Goal: Information Seeking & Learning: Learn about a topic

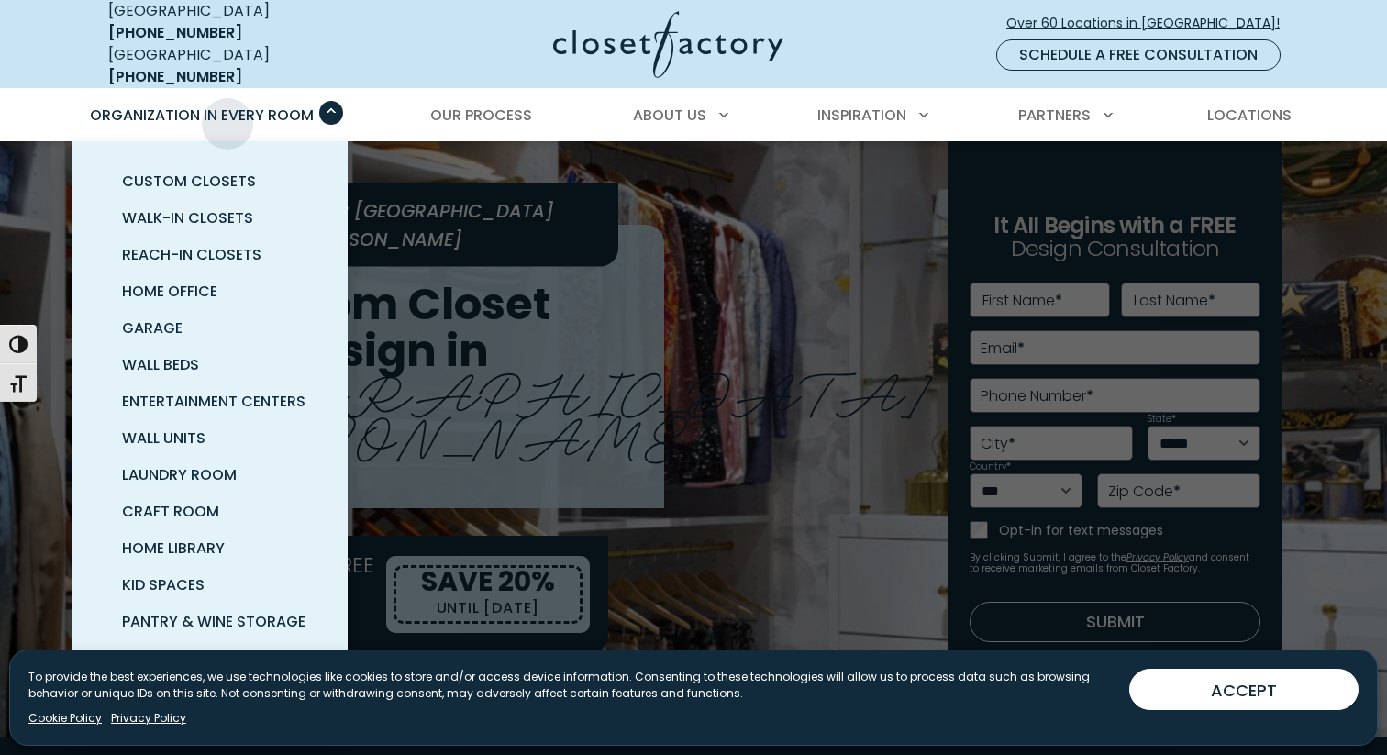
click at [227, 110] on span "Organization in Every Room" at bounding box center [202, 115] width 224 height 21
click at [188, 244] on span "Reach-In Closets" at bounding box center [191, 254] width 139 height 21
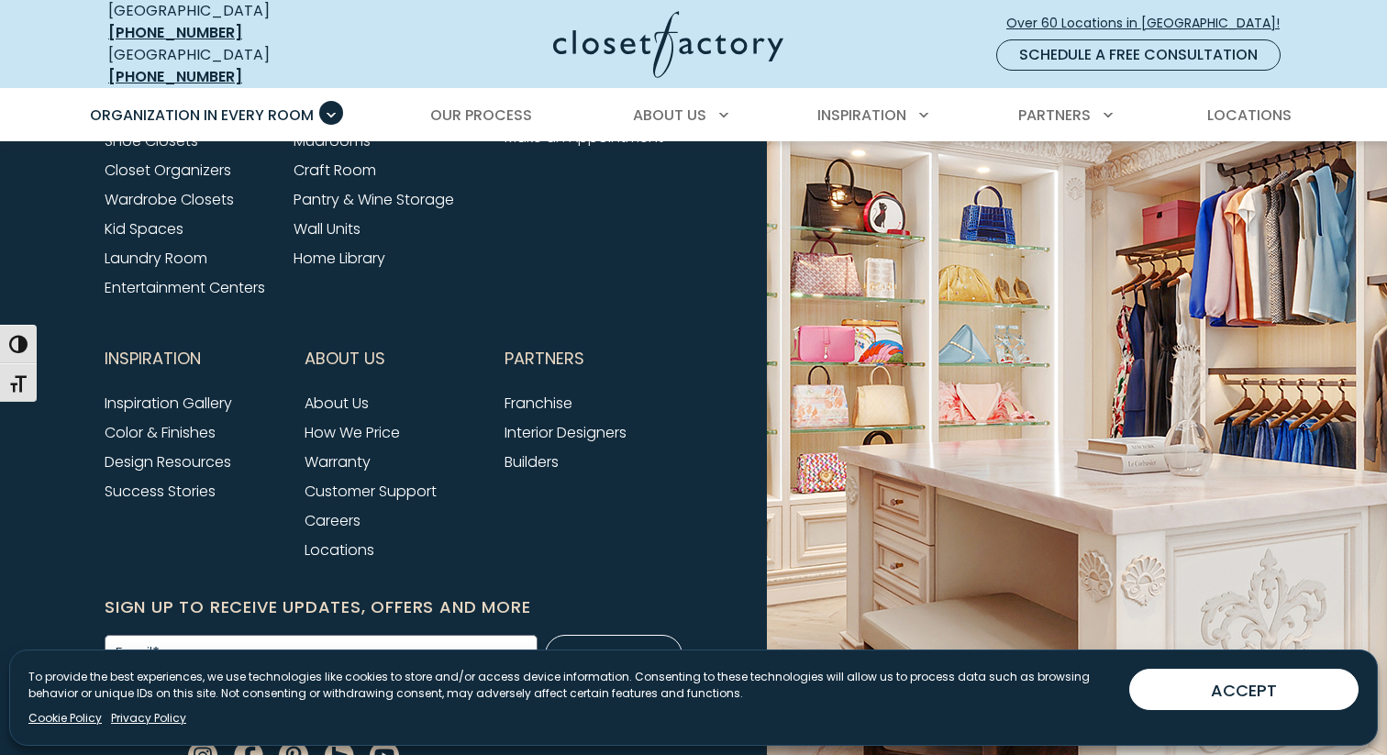
scroll to position [6241, 0]
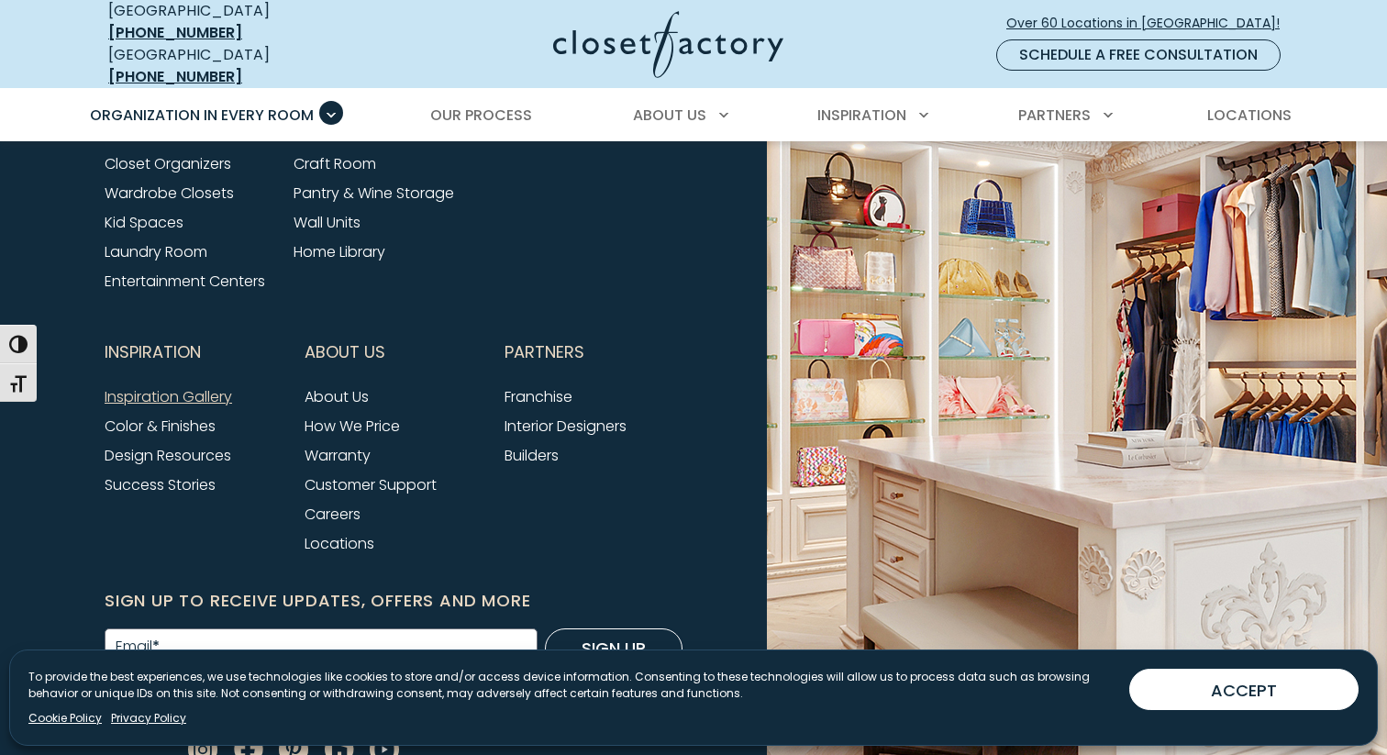
click at [177, 386] on link "Inspiration Gallery" at bounding box center [168, 396] width 127 height 21
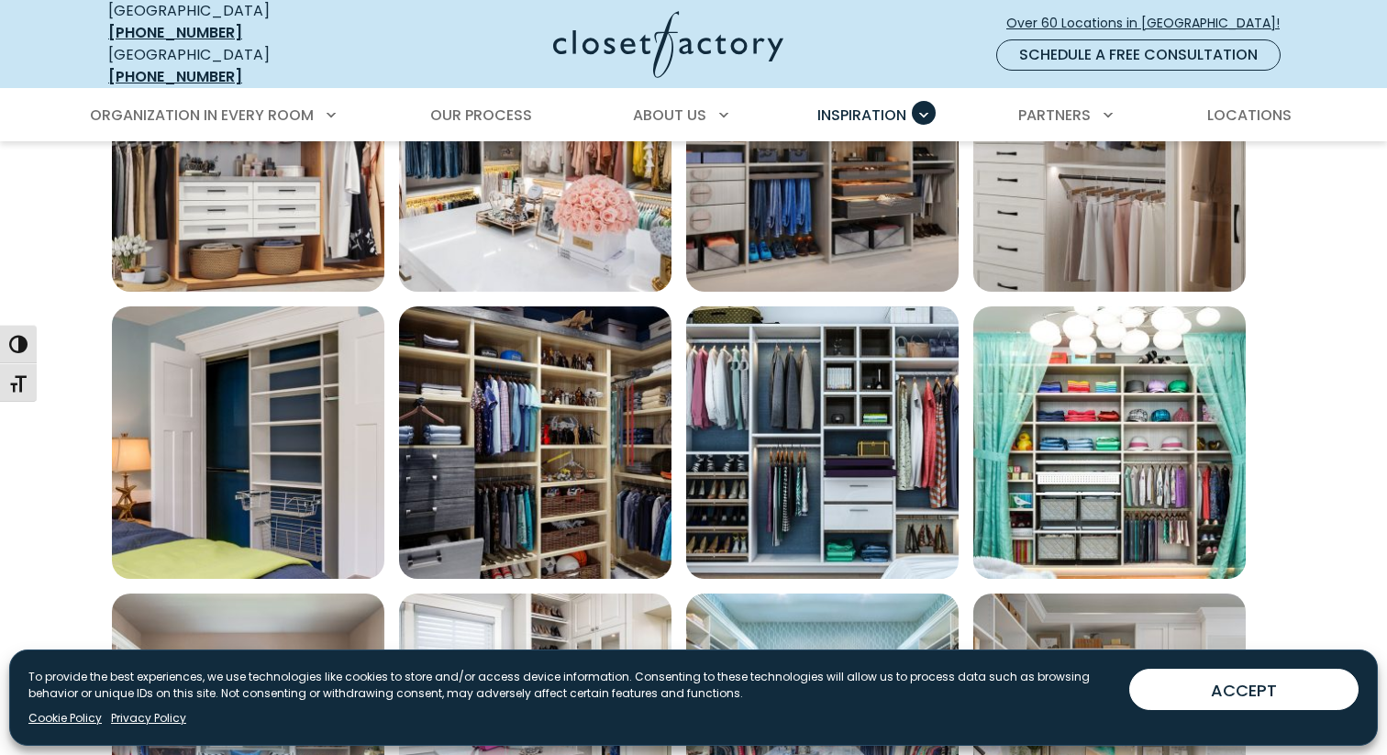
scroll to position [1049, 0]
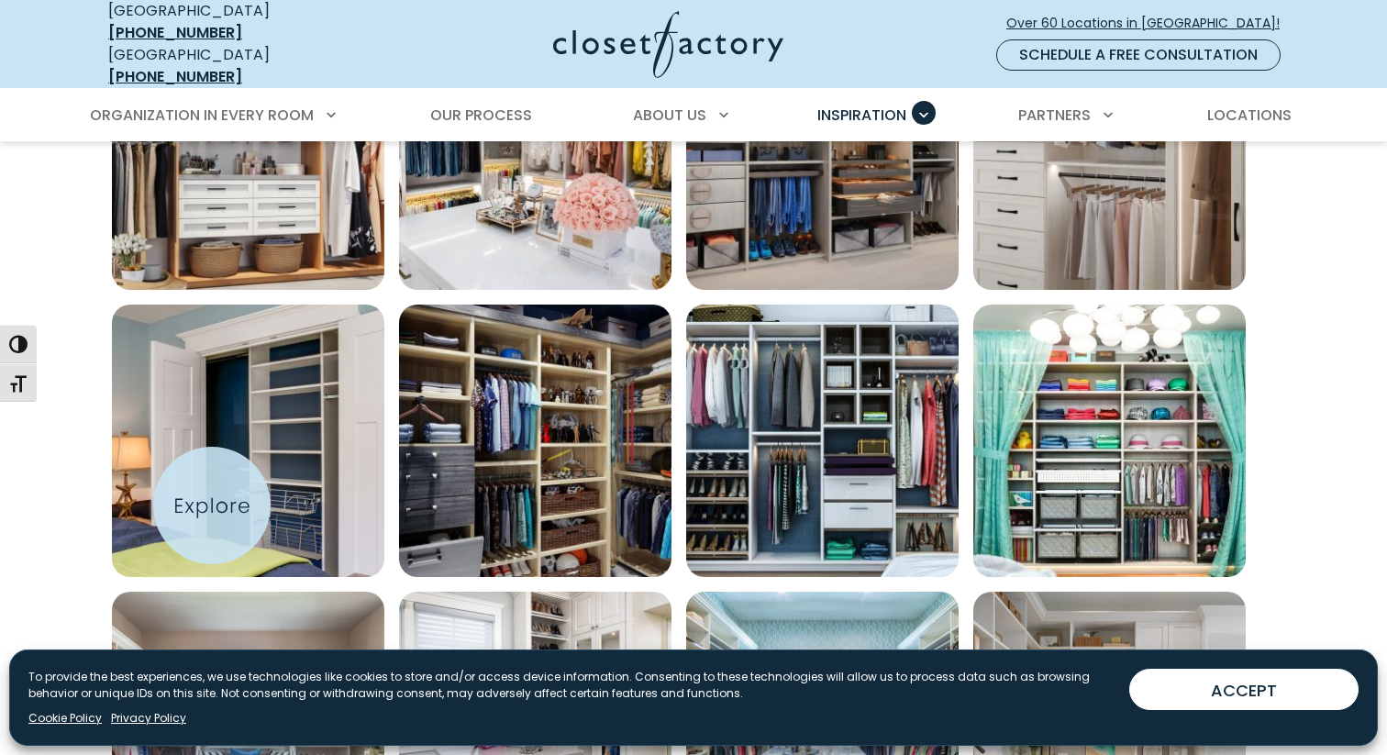
click at [212, 505] on img "Open inspiration gallery to preview enlarged image" at bounding box center [248, 440] width 272 height 272
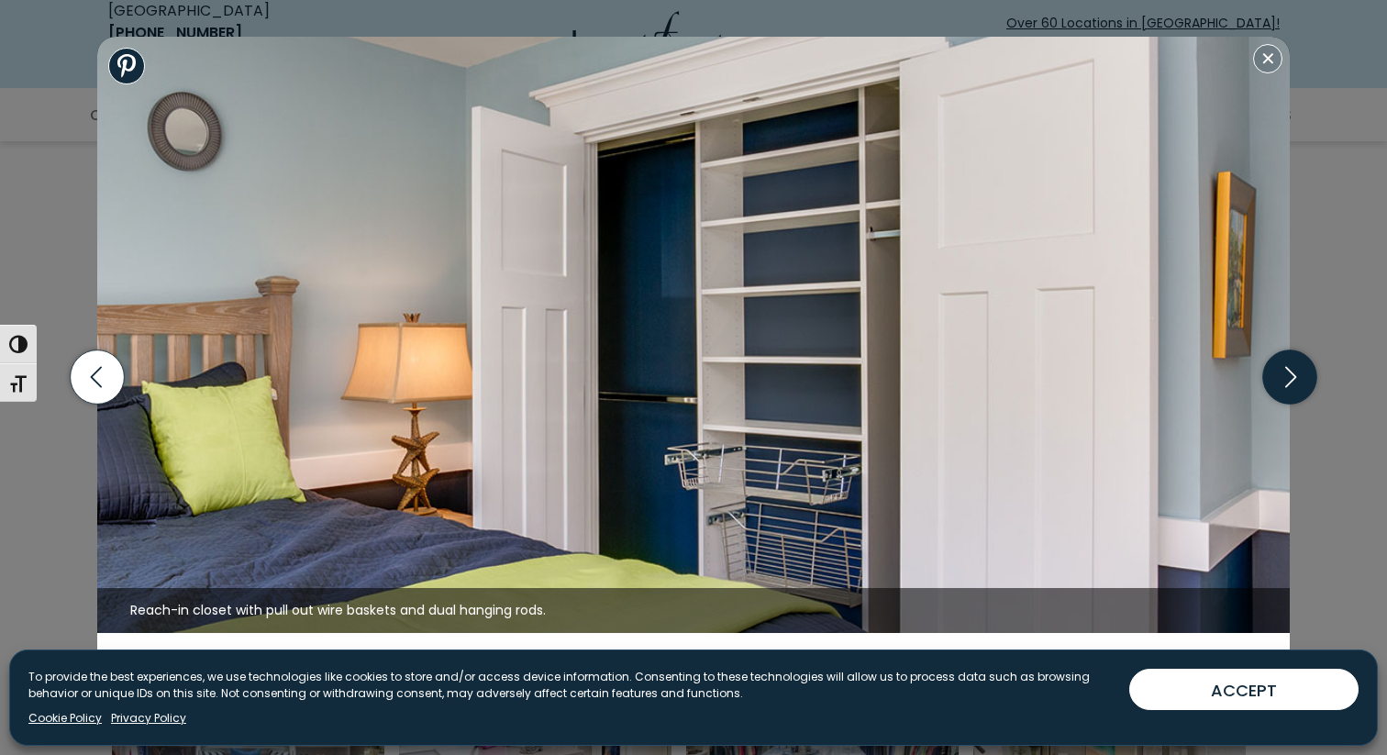
click at [1287, 387] on icon "button" at bounding box center [1290, 377] width 54 height 54
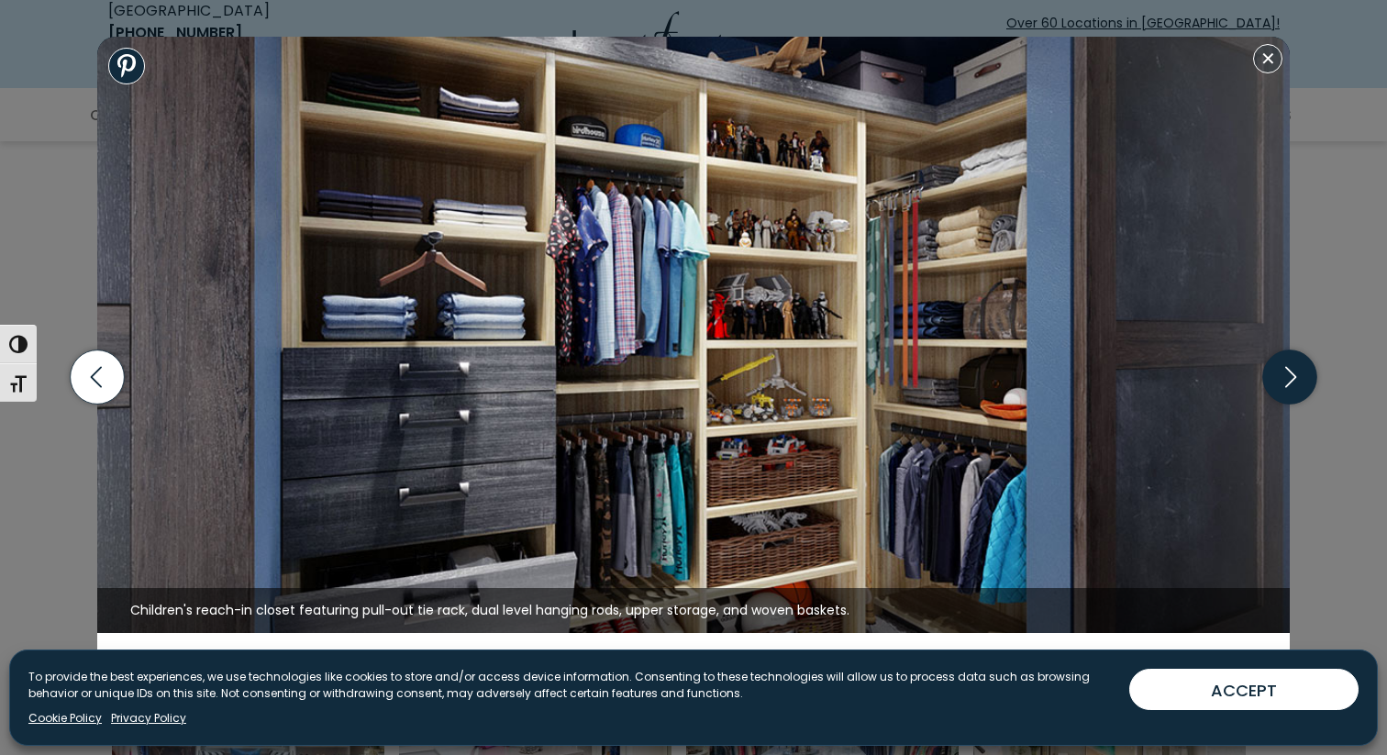
click at [1287, 387] on icon "button" at bounding box center [1290, 377] width 54 height 54
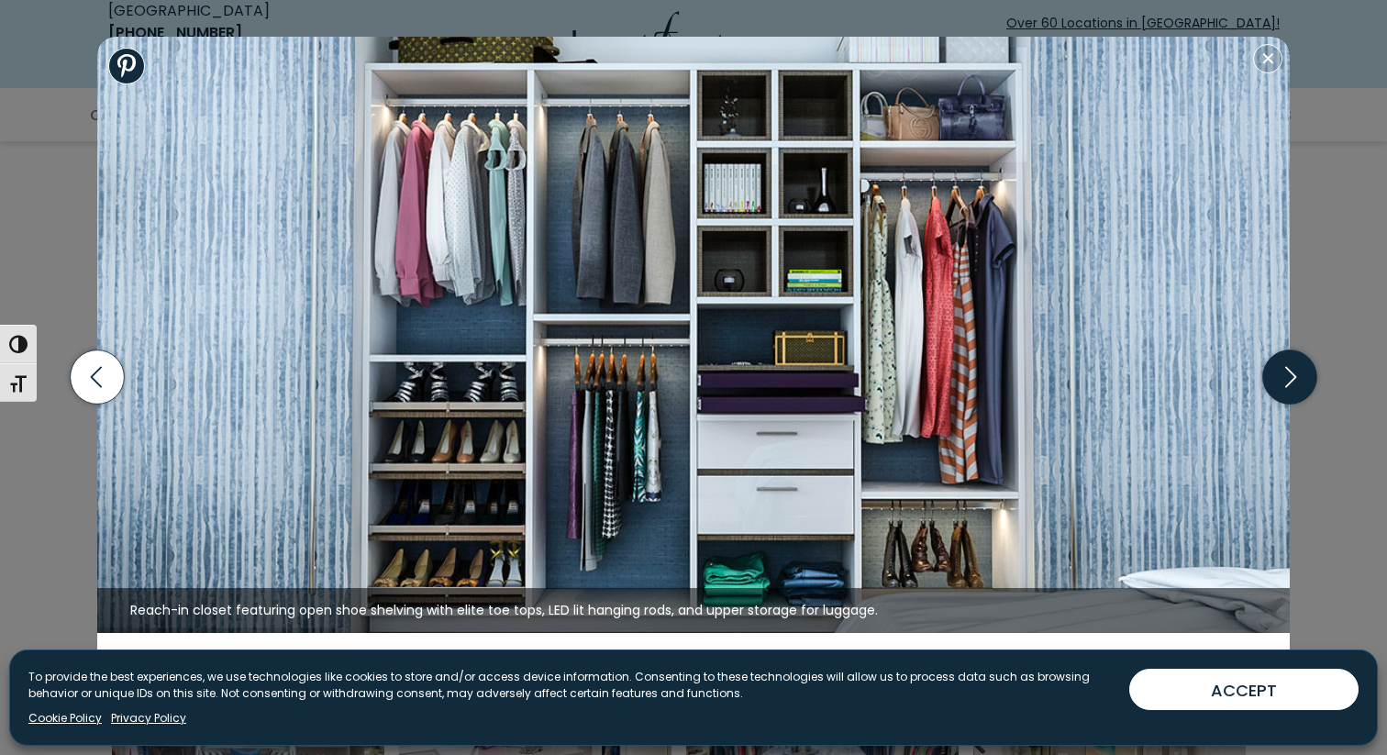
click at [1287, 387] on icon "button" at bounding box center [1290, 377] width 54 height 54
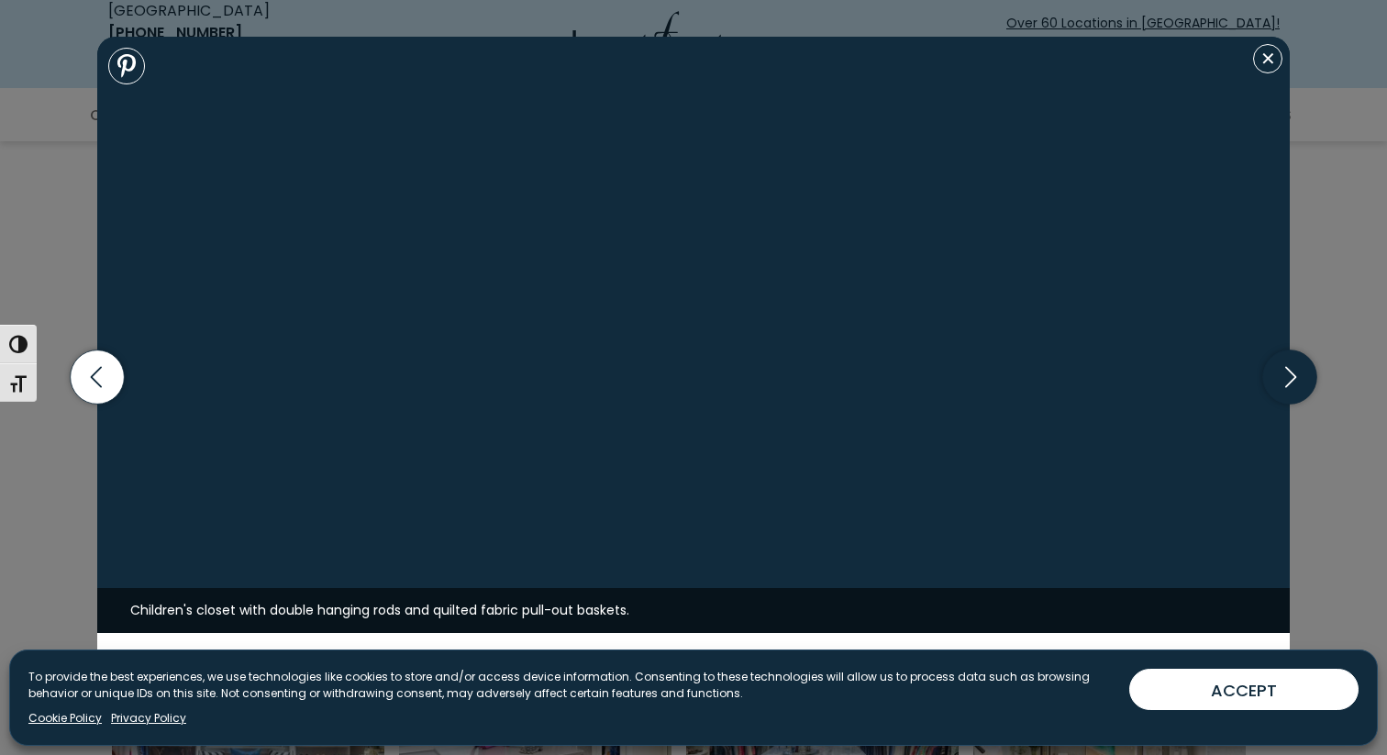
click at [1296, 370] on icon "button" at bounding box center [1290, 377] width 54 height 54
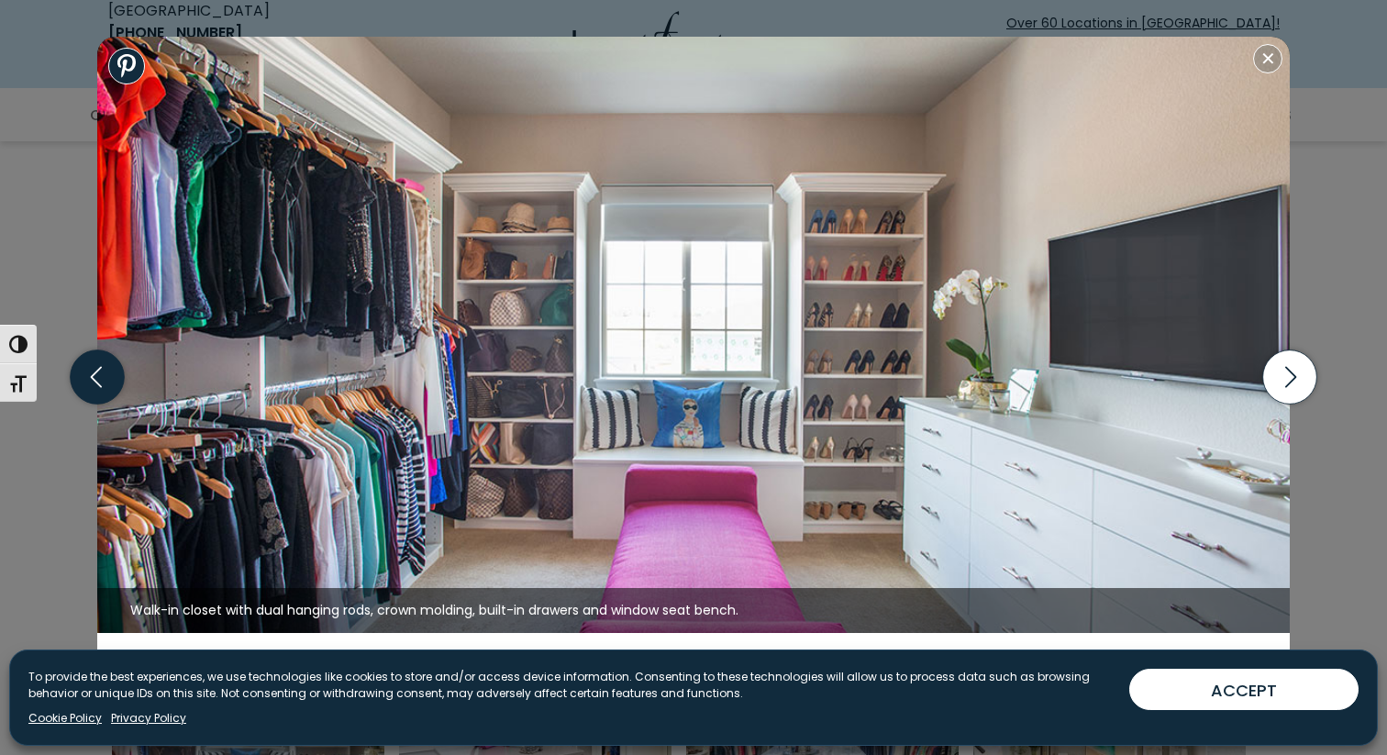
click at [99, 390] on icon "button" at bounding box center [98, 377] width 54 height 54
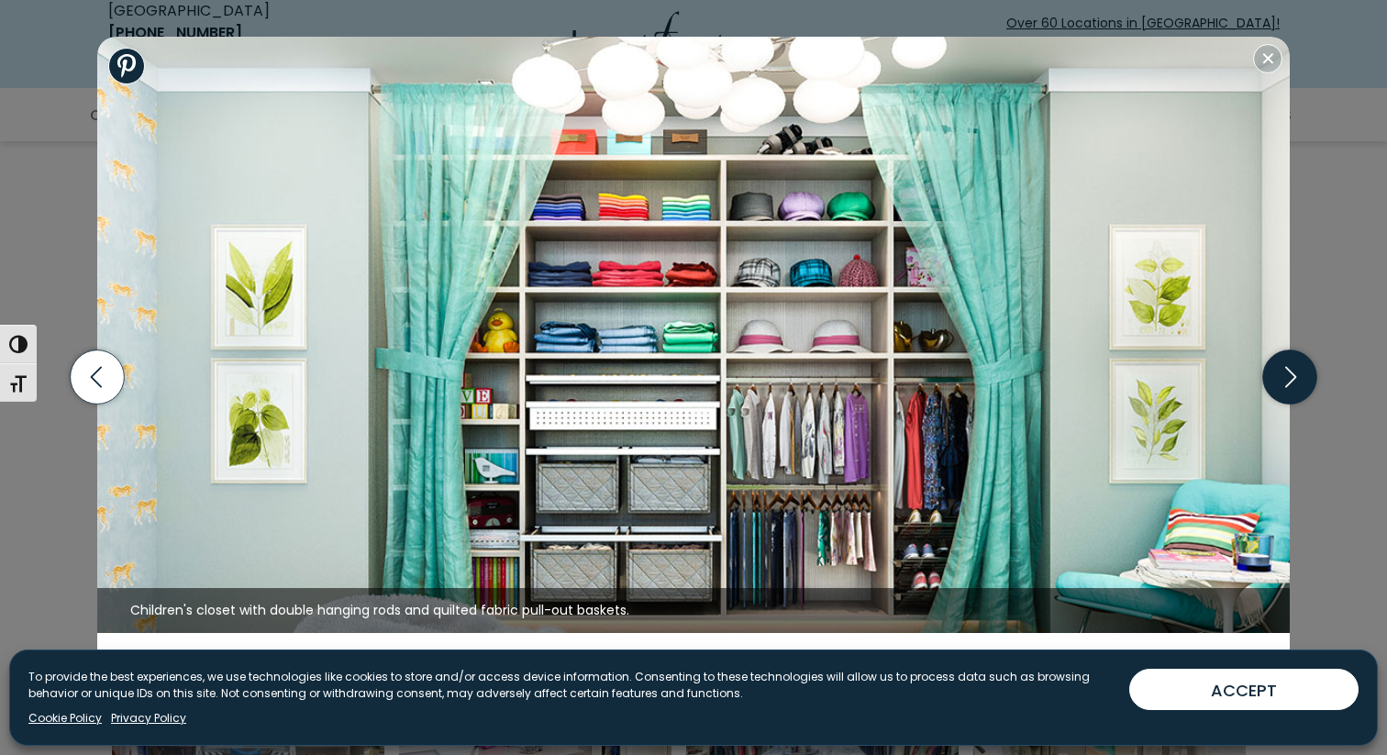
click at [1291, 389] on icon "button" at bounding box center [1290, 377] width 54 height 54
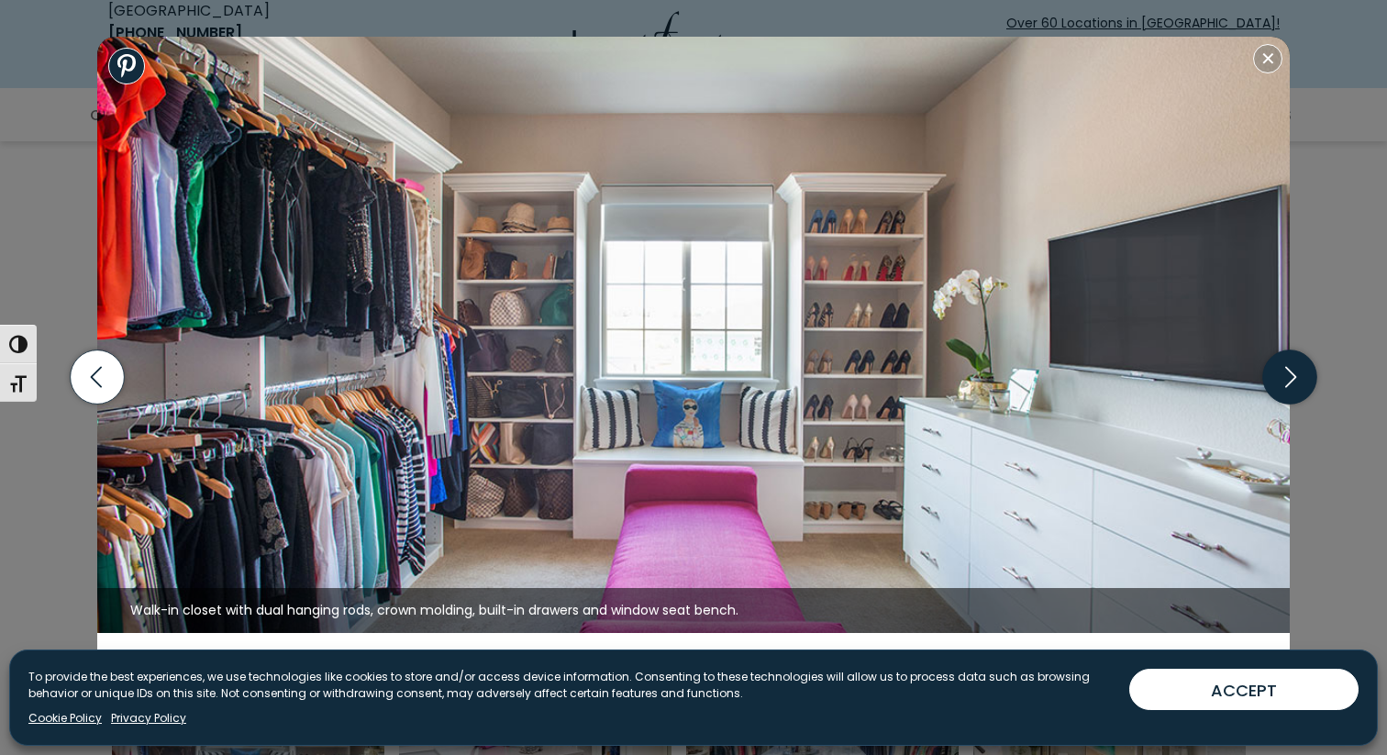
click at [1291, 389] on icon "button" at bounding box center [1290, 377] width 54 height 54
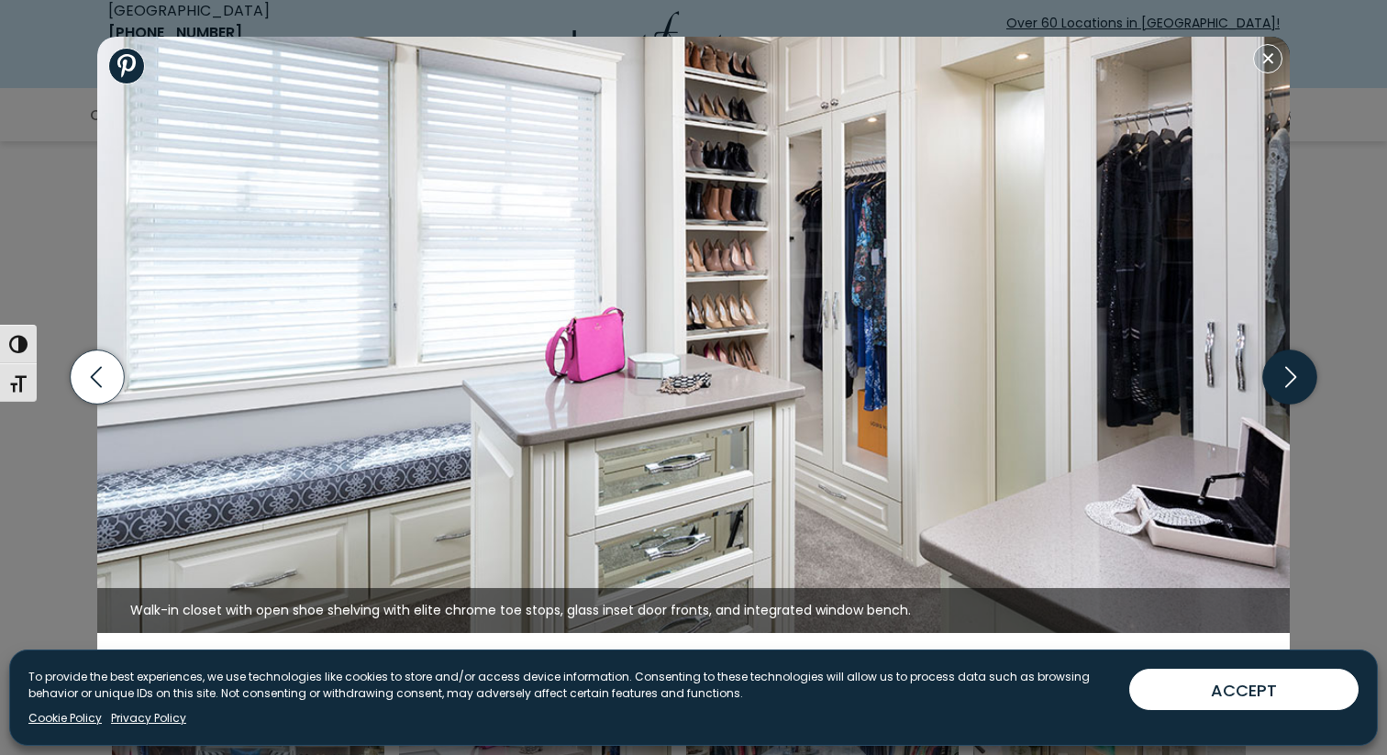
click at [1275, 361] on icon "button" at bounding box center [1290, 377] width 54 height 54
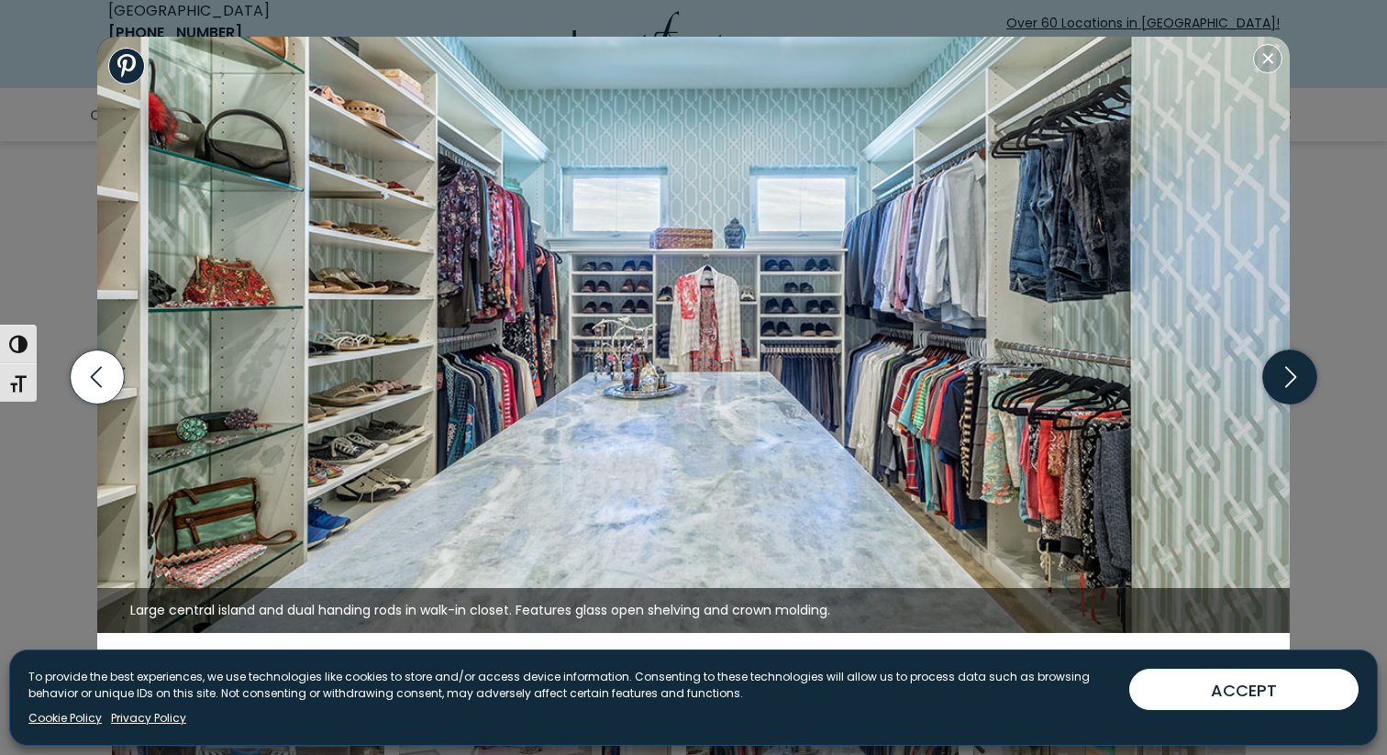
click at [1275, 361] on icon "button" at bounding box center [1290, 377] width 54 height 54
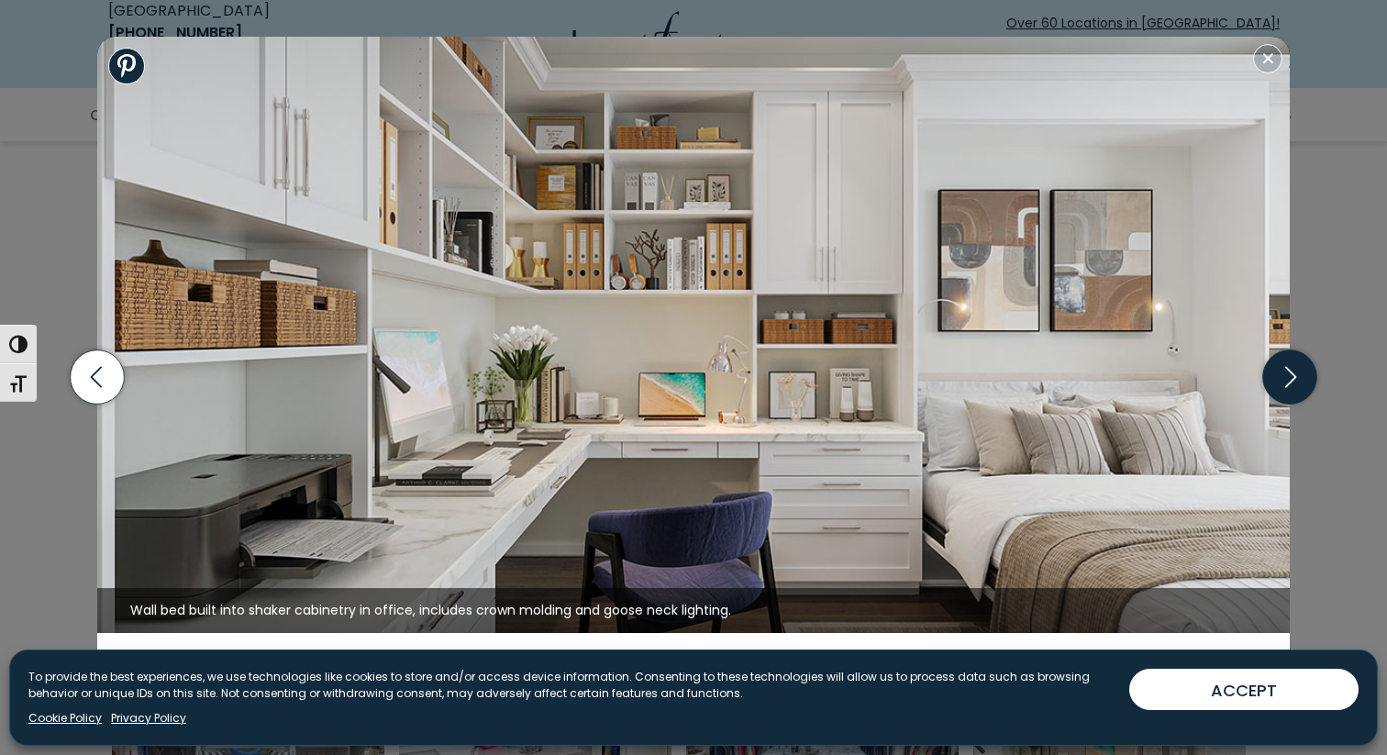
click at [1275, 361] on icon "button" at bounding box center [1290, 377] width 54 height 54
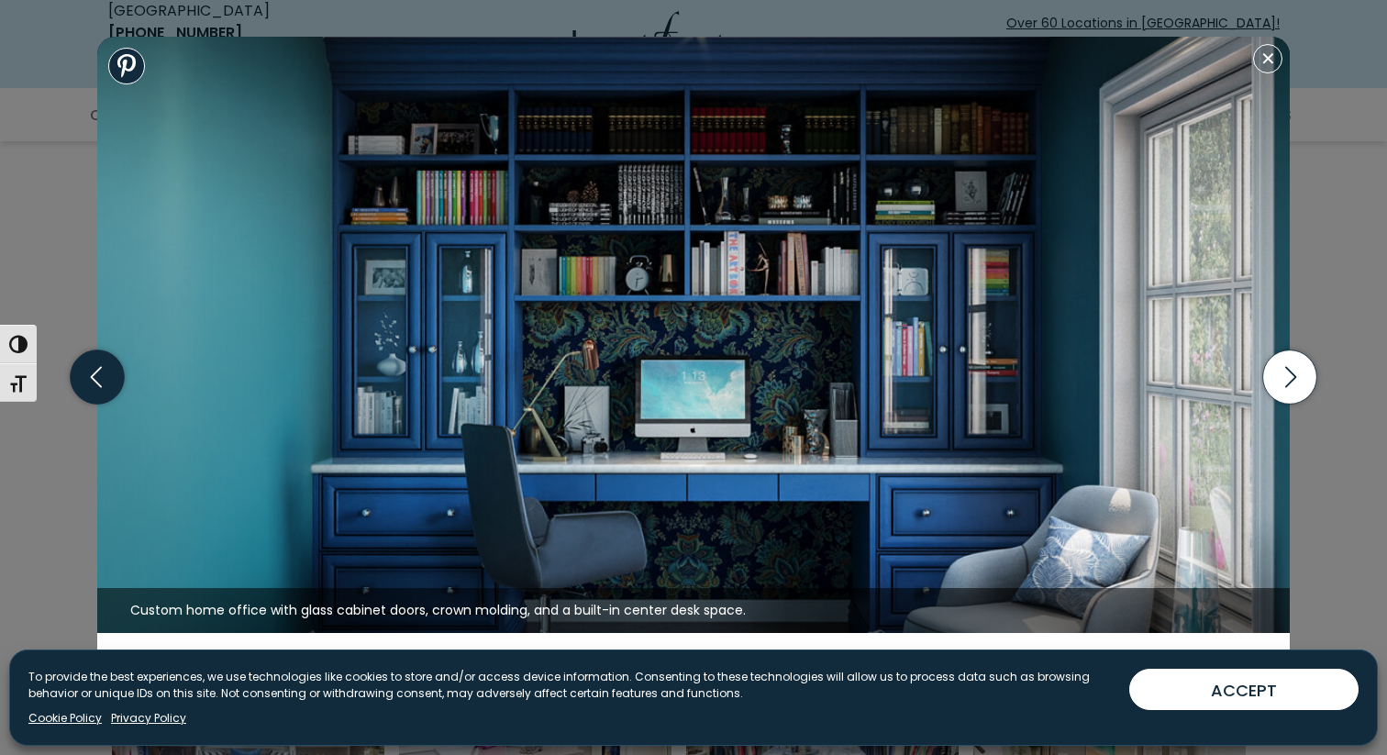
click at [103, 381] on icon "button" at bounding box center [98, 377] width 54 height 54
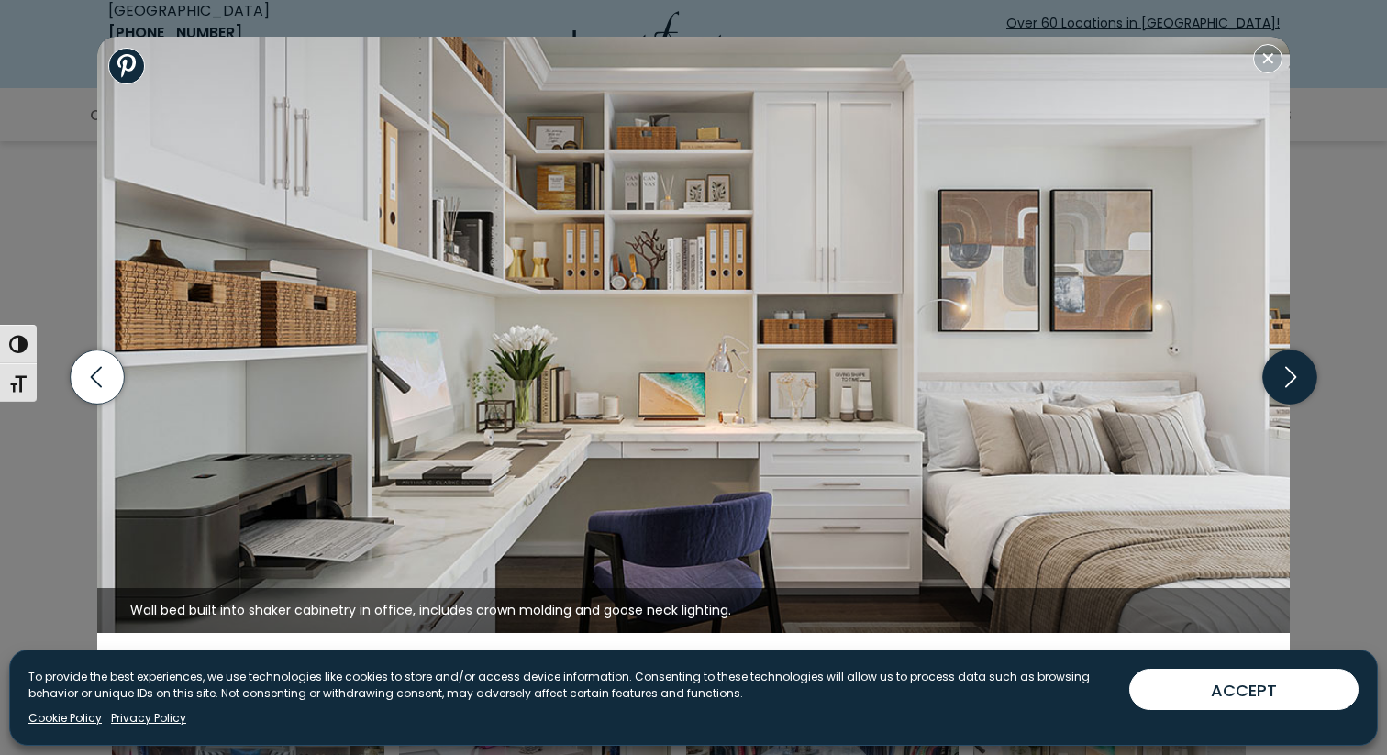
click at [1291, 372] on icon "button" at bounding box center [1290, 377] width 11 height 21
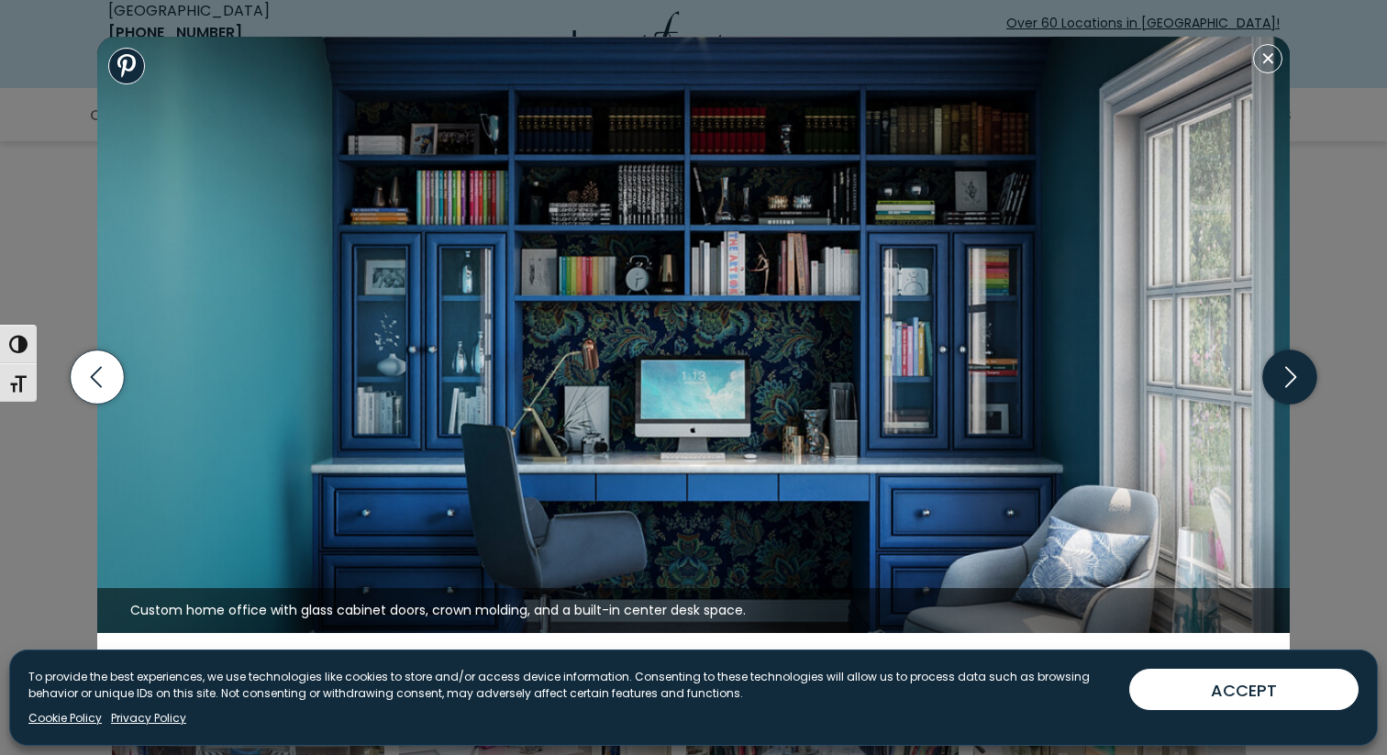
click at [1291, 372] on icon "button" at bounding box center [1290, 377] width 11 height 21
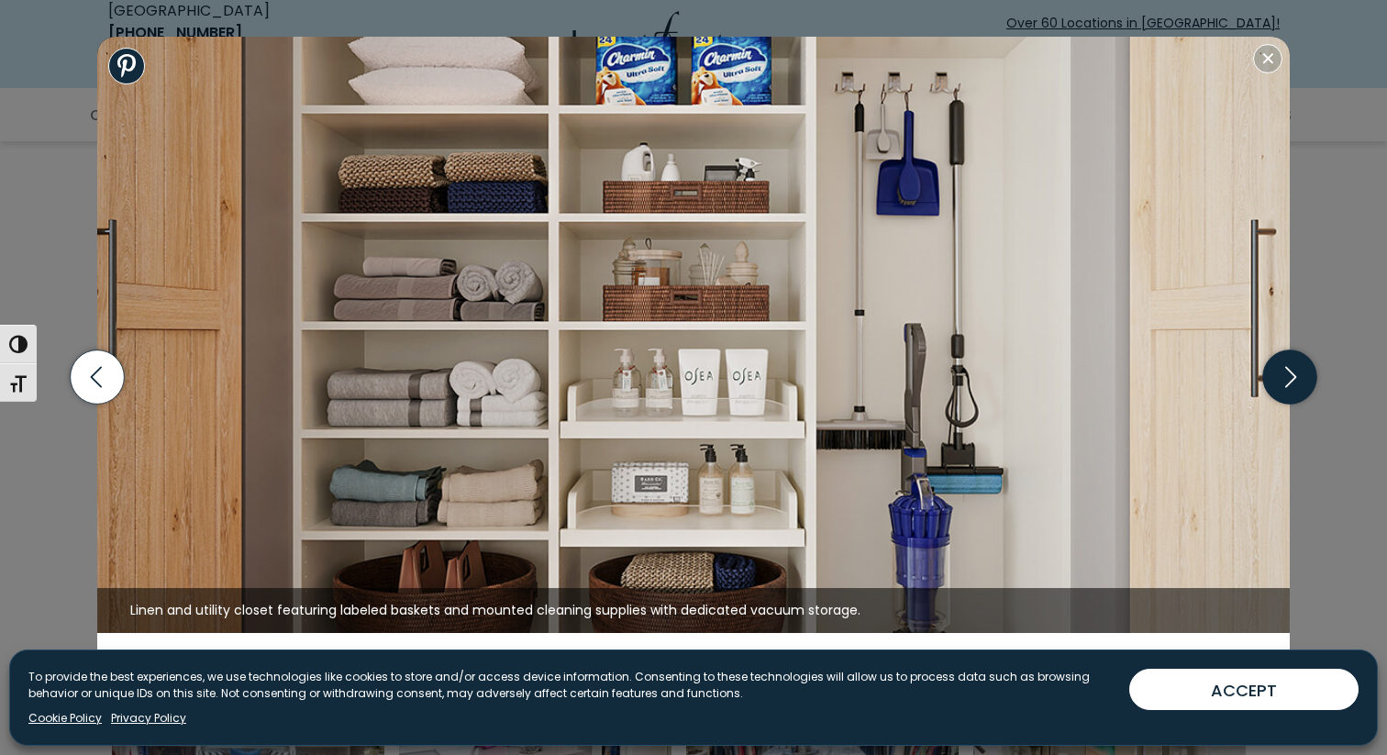
click at [1291, 372] on icon "button" at bounding box center [1290, 377] width 11 height 21
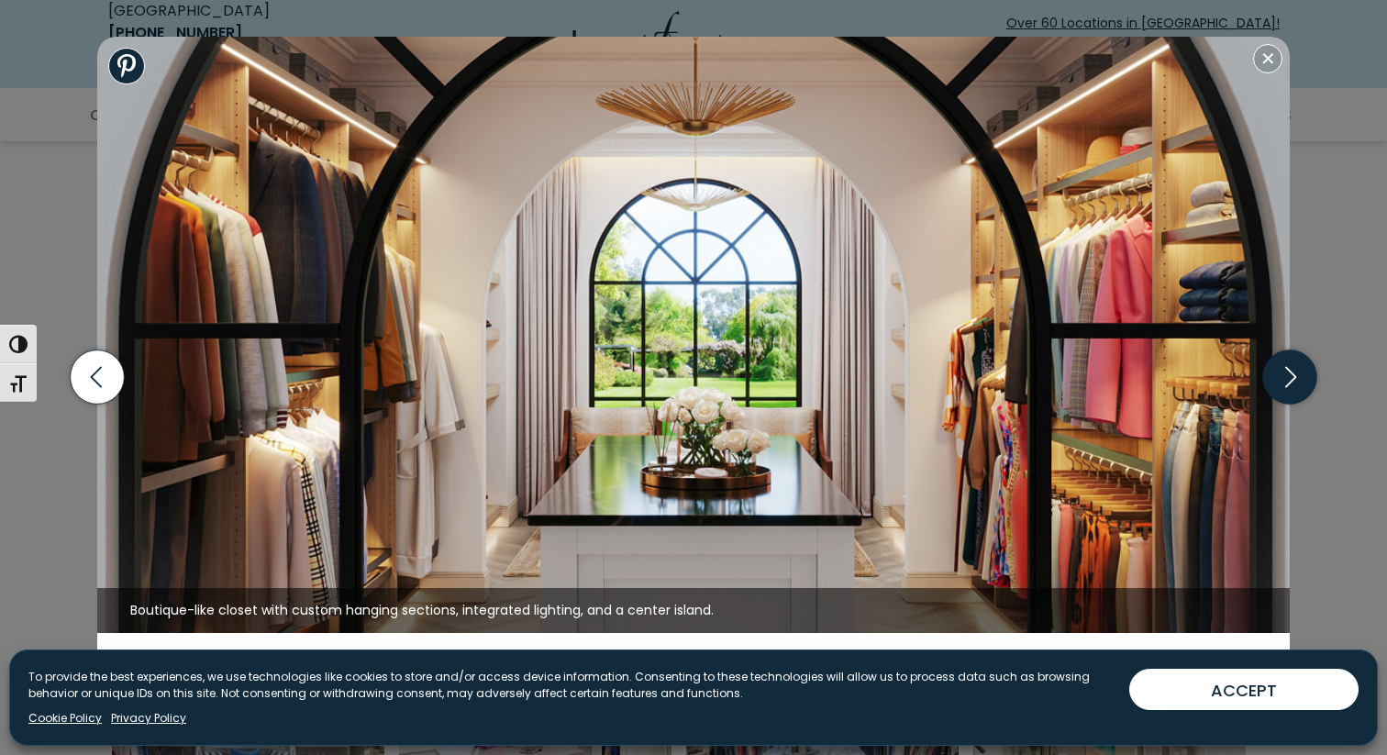
click at [1291, 372] on icon "button" at bounding box center [1290, 377] width 11 height 21
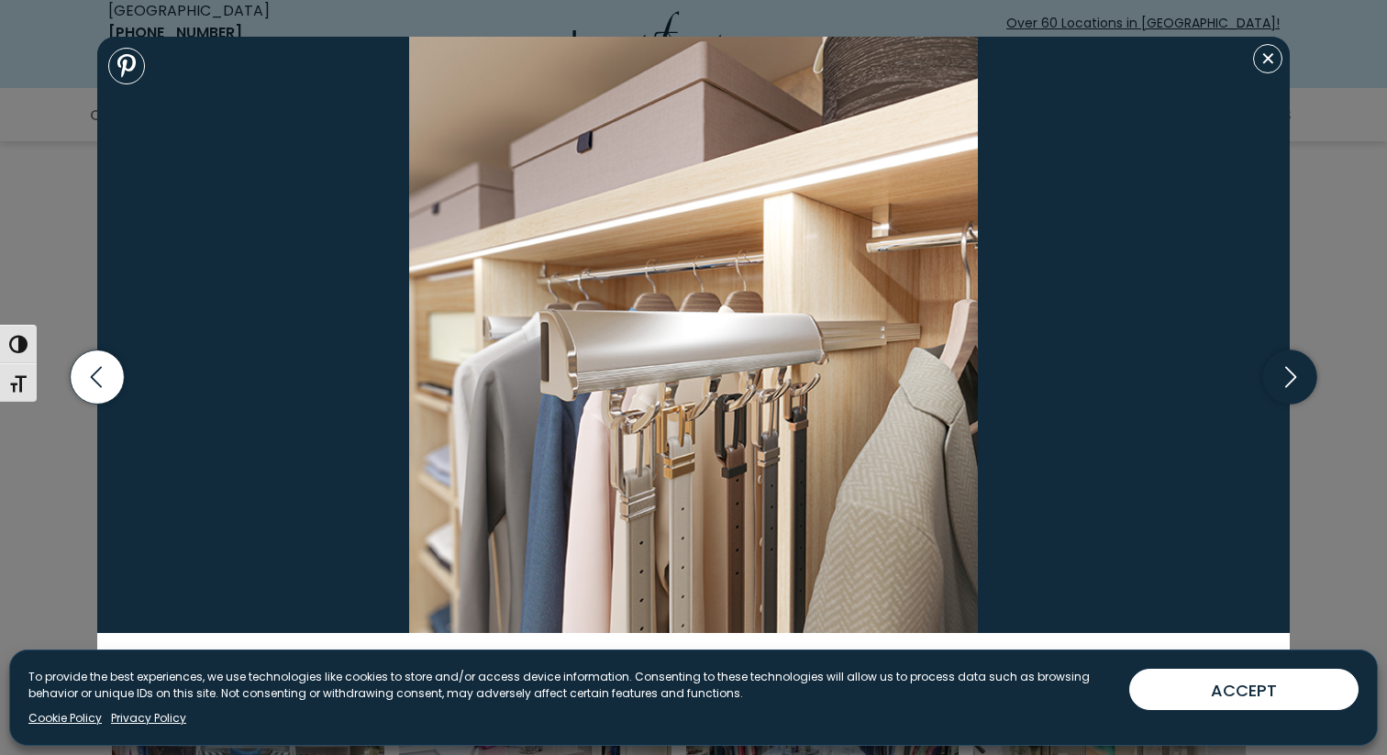
click at [1291, 372] on icon "button" at bounding box center [1290, 377] width 11 height 21
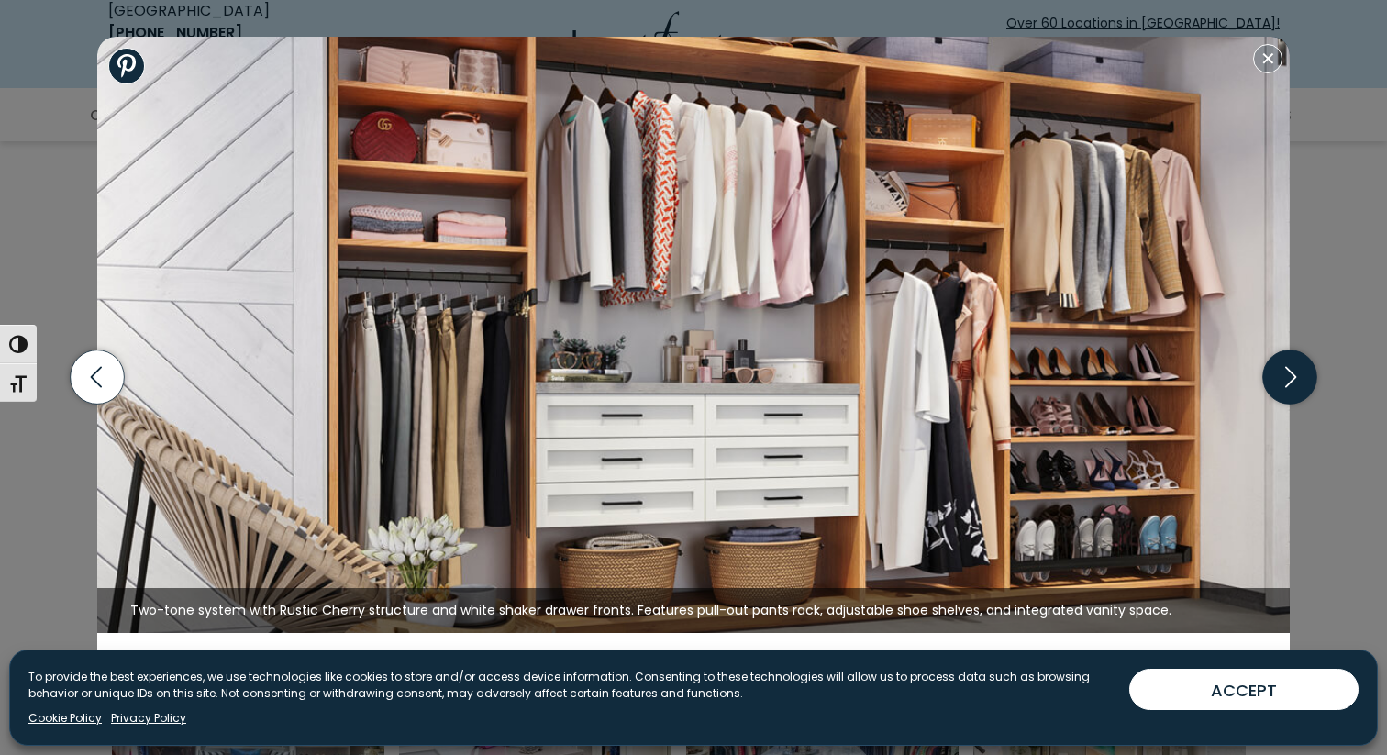
click at [1291, 372] on icon "button" at bounding box center [1290, 377] width 11 height 21
